Goal: Complete application form

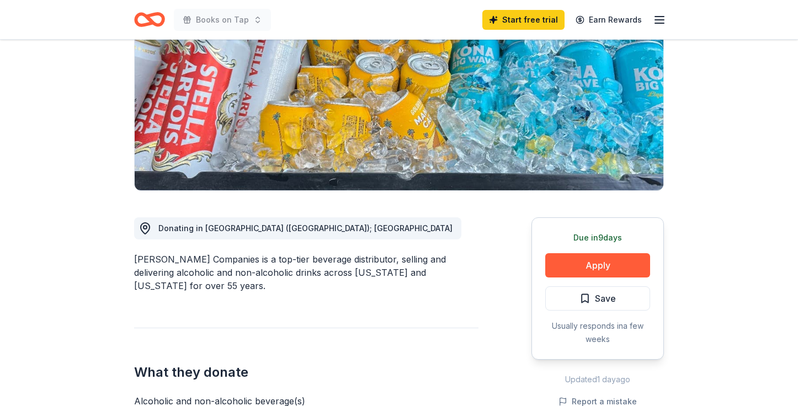
scroll to position [154, 0]
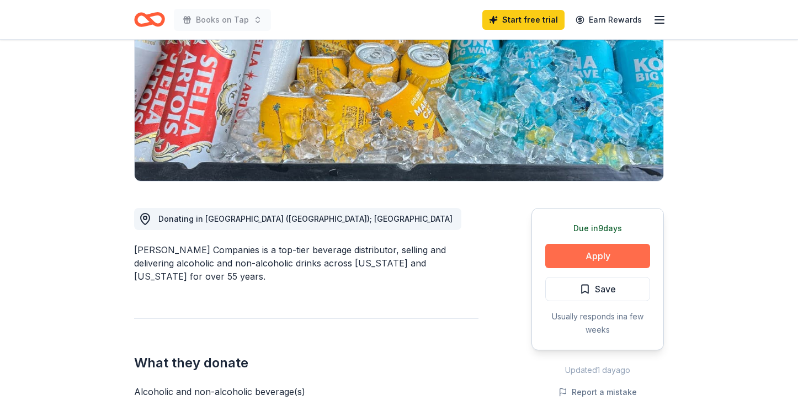
click at [554, 260] on button "Apply" at bounding box center [597, 256] width 105 height 24
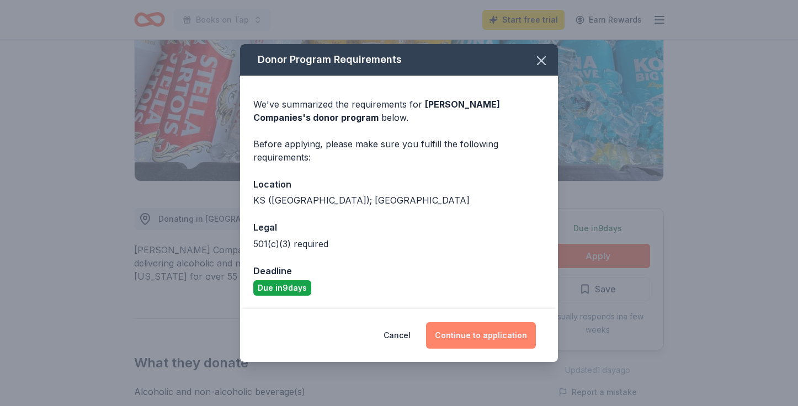
click at [446, 339] on button "Continue to application" at bounding box center [481, 335] width 110 height 26
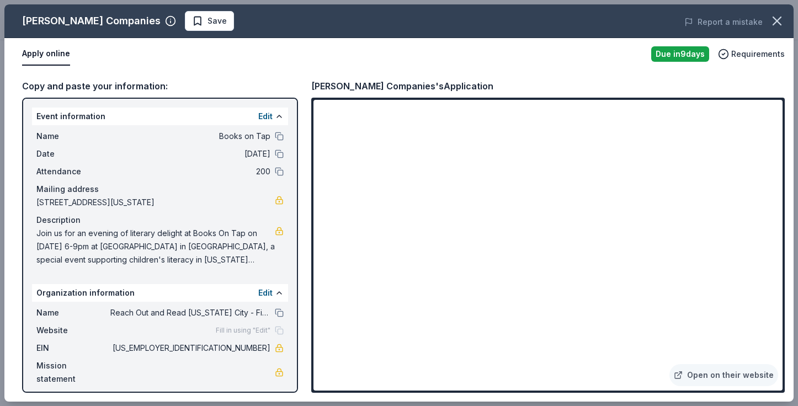
click at [278, 332] on div "Fill in using "Edit"" at bounding box center [250, 330] width 68 height 9
click at [264, 120] on button "Edit" at bounding box center [265, 116] width 14 height 13
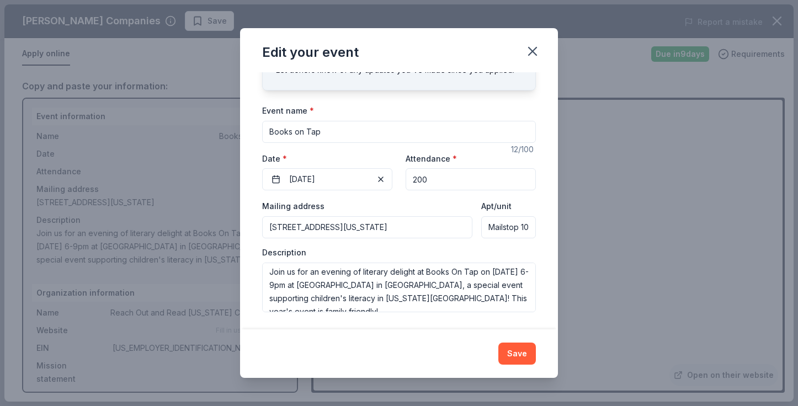
scroll to position [0, 0]
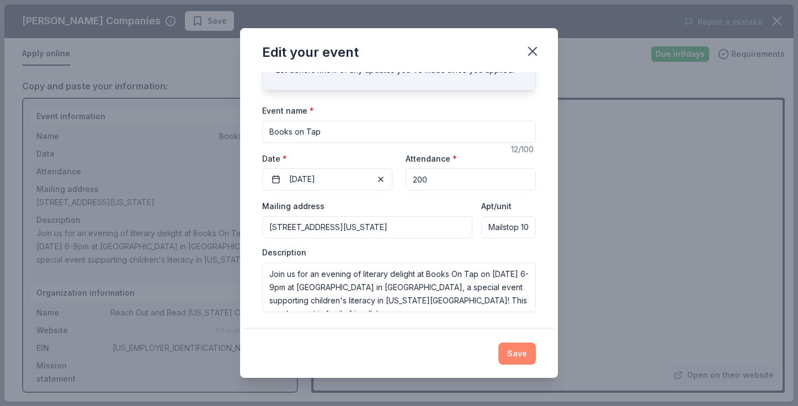
click at [525, 354] on button "Save" at bounding box center [517, 354] width 38 height 22
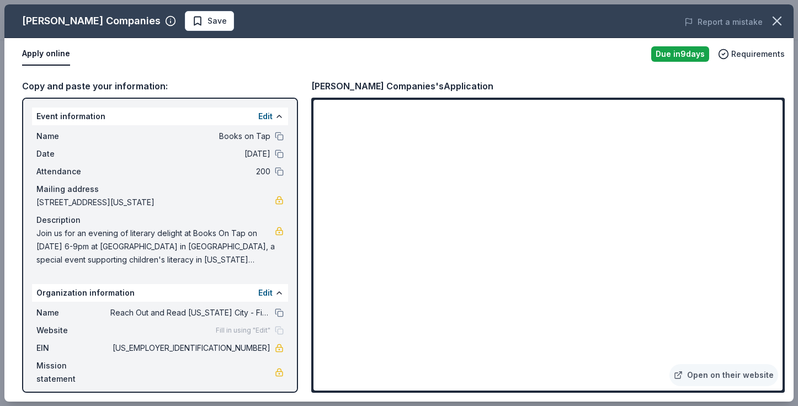
click at [157, 84] on div "Copy and paste your information:" at bounding box center [160, 86] width 276 height 14
click at [127, 146] on div "Name Books on Tap Date [DATE] Attendance 200 Mailing address [STREET_ADDRESS][U…" at bounding box center [160, 198] width 256 height 146
drag, startPoint x: 36, startPoint y: 229, endPoint x: 166, endPoint y: 265, distance: 134.5
click at [172, 273] on div "Event information Edit Name Books on Tap Date [DATE] Attendance 200 Mailing add…" at bounding box center [160, 245] width 276 height 295
click at [176, 237] on span "Join us for an evening of literary delight at Books On Tap on [DATE] 6-9pm at […" at bounding box center [155, 247] width 238 height 40
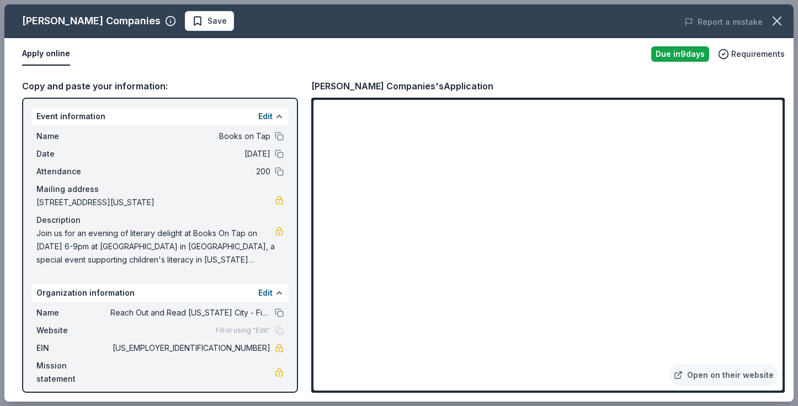
click at [176, 237] on span "Join us for an evening of literary delight at Books On Tap on [DATE] 6-9pm at […" at bounding box center [155, 247] width 238 height 40
click at [193, 293] on div "Organization information Edit" at bounding box center [160, 293] width 256 height 18
